Goal: Task Accomplishment & Management: Complete application form

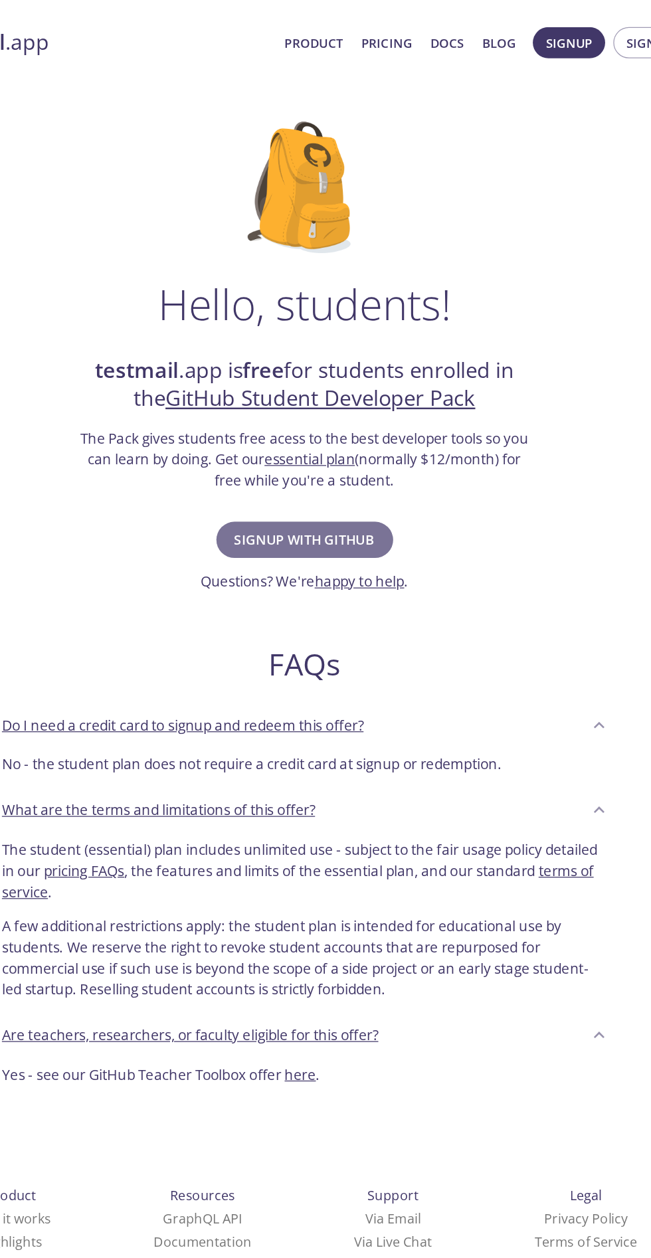
click at [368, 433] on span "Signup with GitHub" at bounding box center [326, 436] width 114 height 19
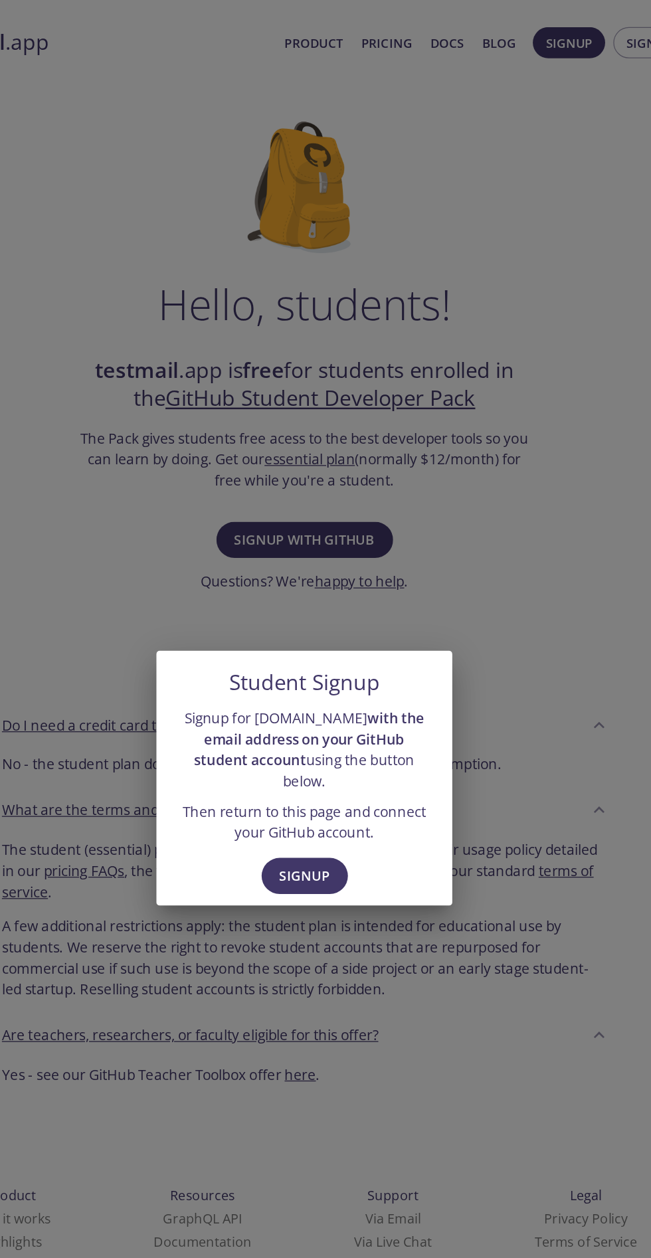
click at [331, 699] on span "Signup" at bounding box center [326, 708] width 41 height 19
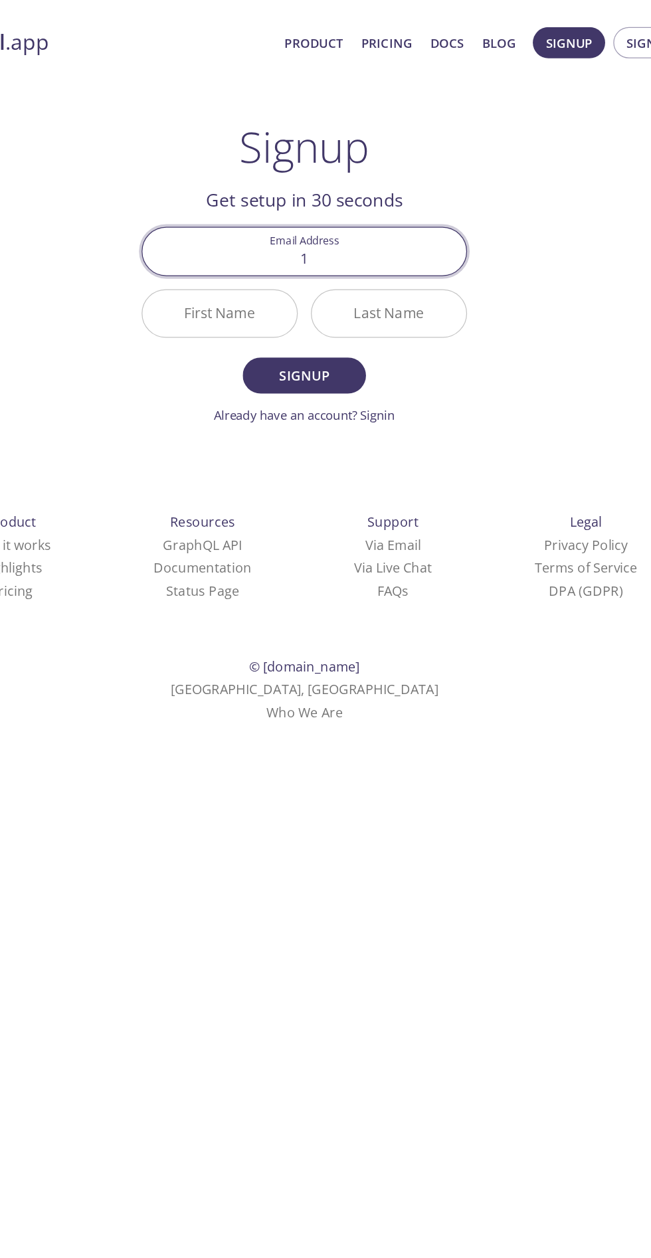
click at [381, 203] on input "1" at bounding box center [326, 203] width 262 height 38
click at [422, 211] on input "11211001" at bounding box center [326, 203] width 262 height 38
type input "[EMAIL_ADDRESS][DOMAIN_NAME]"
click at [292, 254] on input "First Name" at bounding box center [257, 253] width 125 height 38
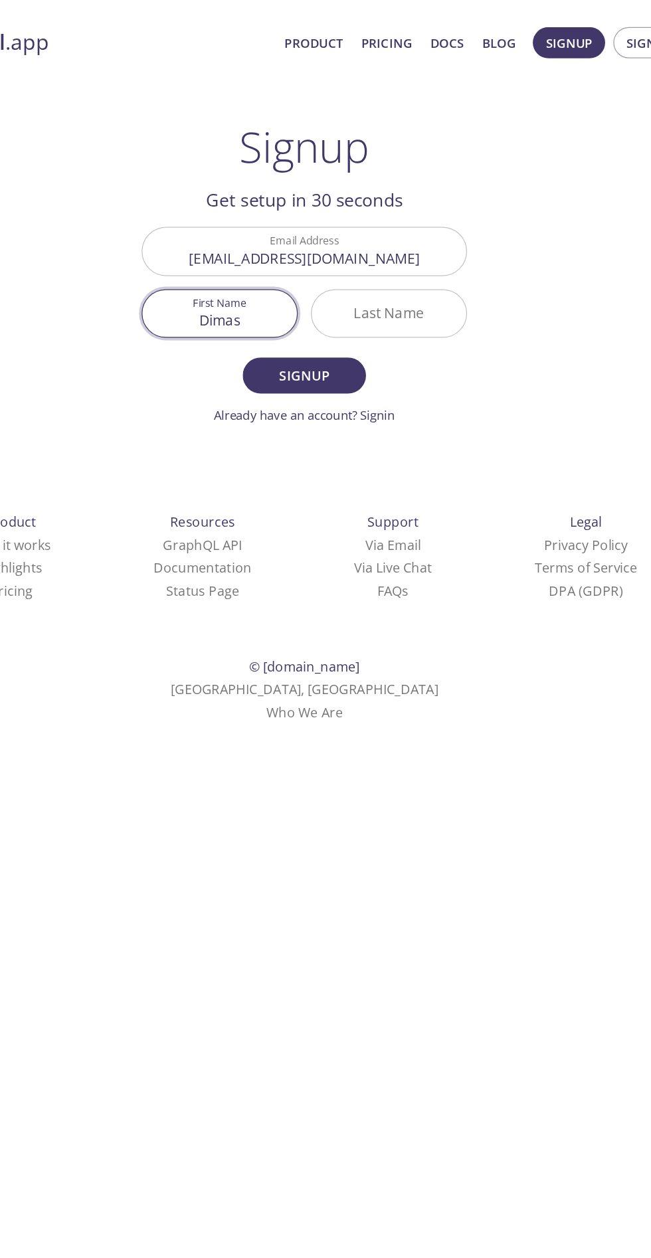
type input "Dimas"
click at [410, 256] on input "Last Name" at bounding box center [393, 253] width 125 height 38
type input "[PERSON_NAME]"
click at [340, 309] on span "Signup" at bounding box center [325, 303] width 70 height 19
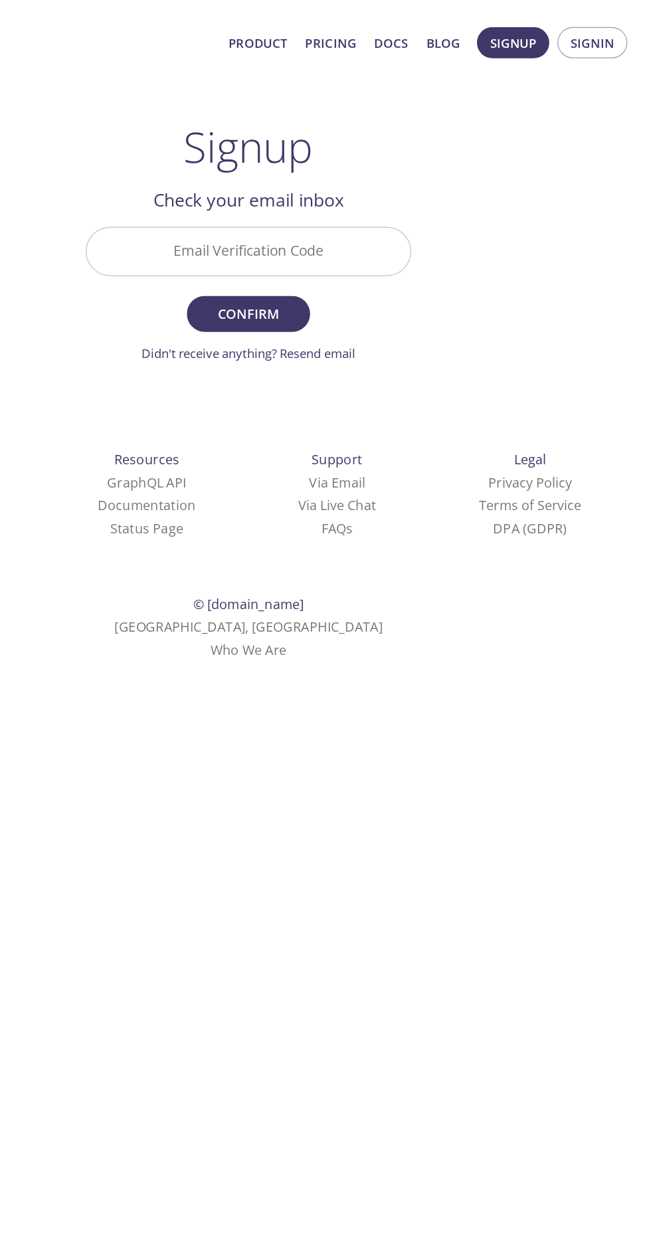
click at [616, 29] on span "Signin" at bounding box center [603, 34] width 35 height 17
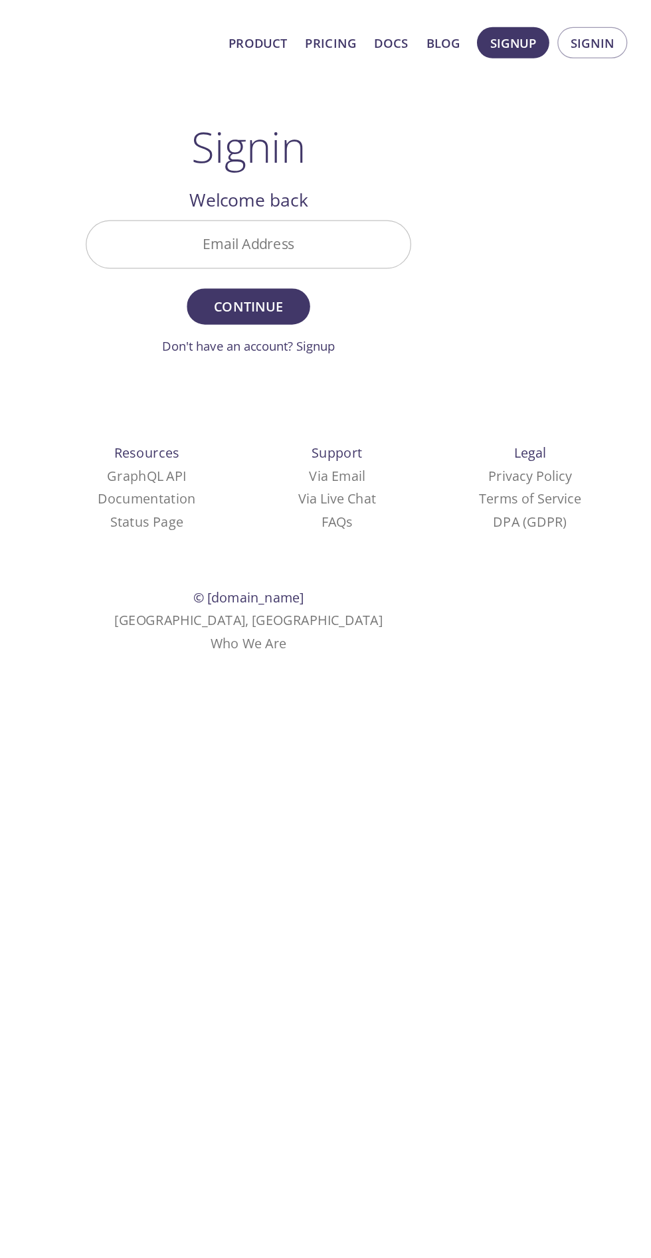
click at [541, 42] on span "Signup" at bounding box center [539, 34] width 37 height 17
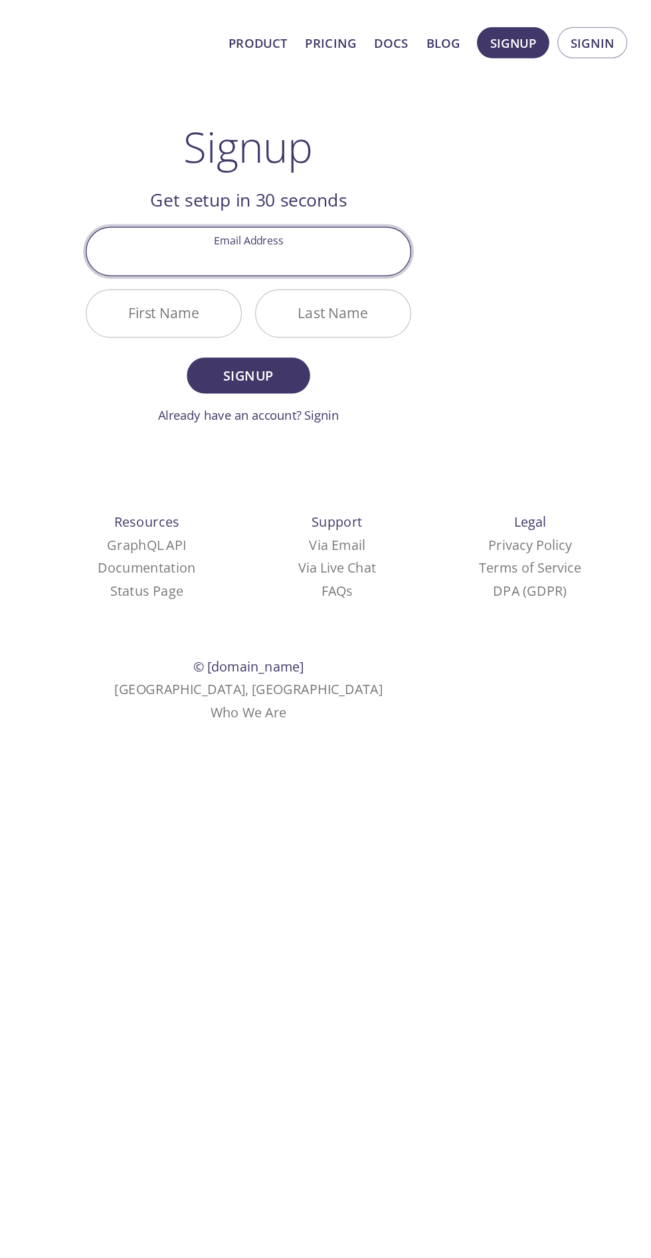
type input "[EMAIL_ADDRESS][DOMAIN_NAME]"
